Goal: Information Seeking & Learning: Learn about a topic

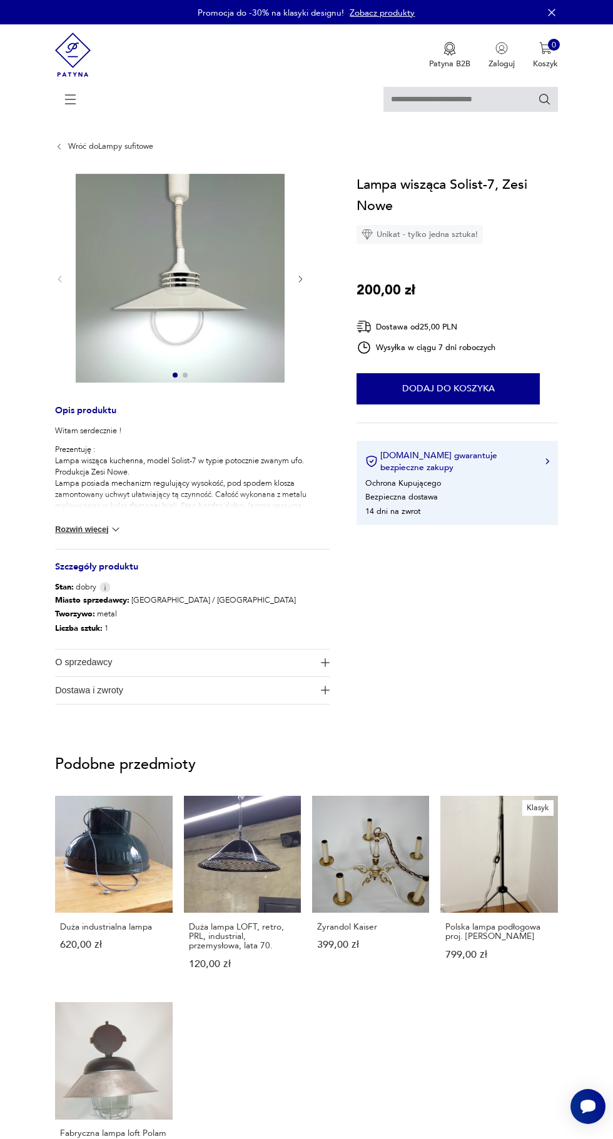
click at [300, 695] on span "Dostawa i zwroty" at bounding box center [184, 690] width 259 height 27
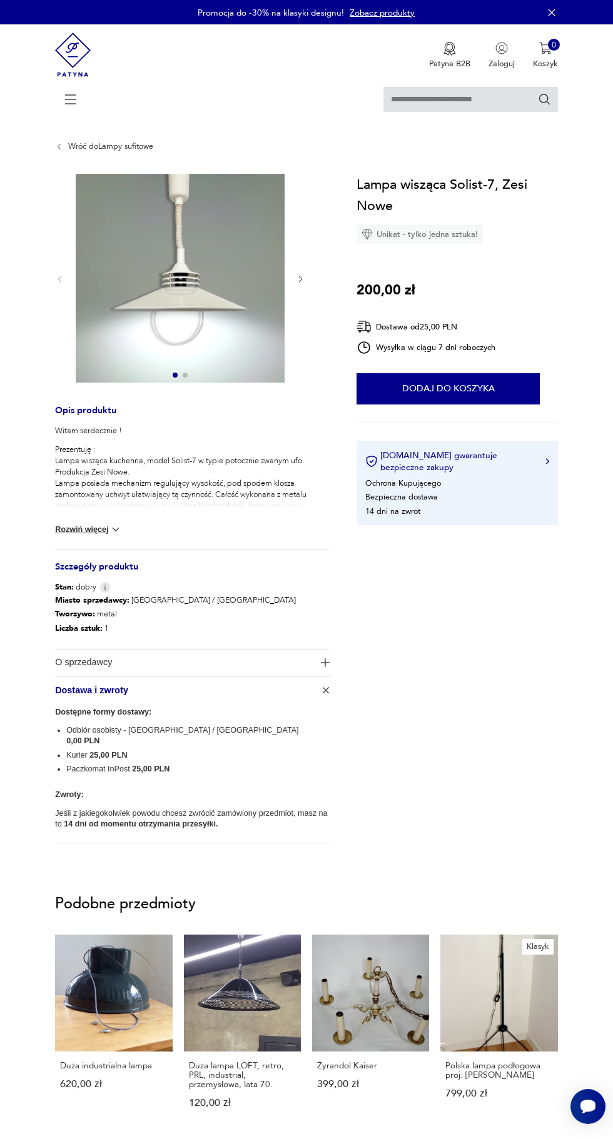
click at [311, 663] on span "O sprzedawcy" at bounding box center [184, 663] width 259 height 27
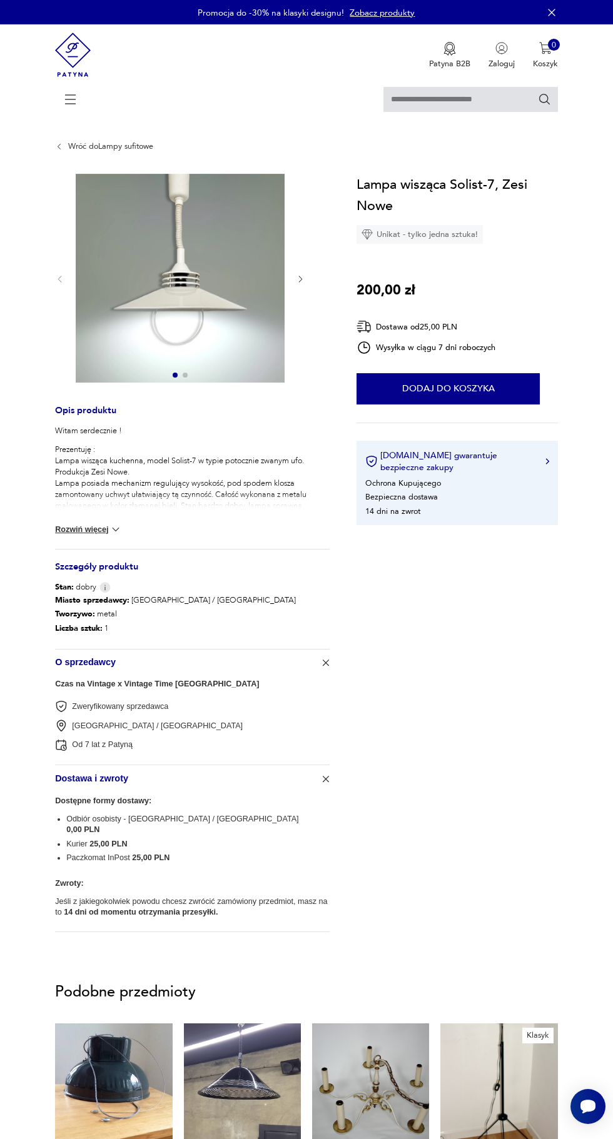
click at [112, 532] on img at bounding box center [115, 529] width 13 height 13
